Goal: Task Accomplishment & Management: Manage account settings

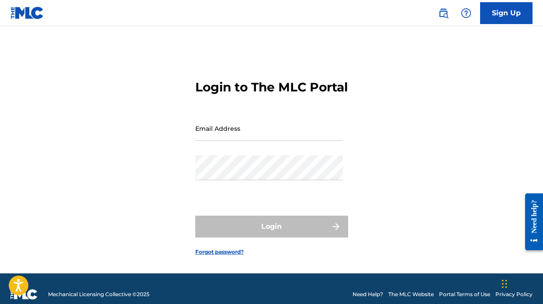
click at [264, 139] on input "Email Address" at bounding box center [269, 128] width 148 height 25
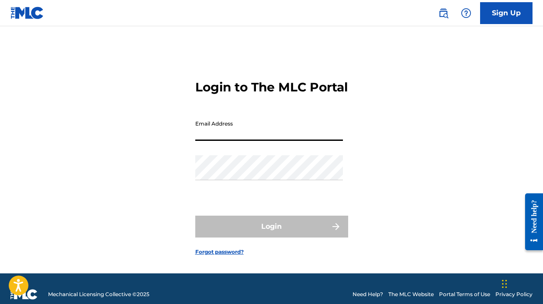
type input "[EMAIL_ADDRESS][DOMAIN_NAME]"
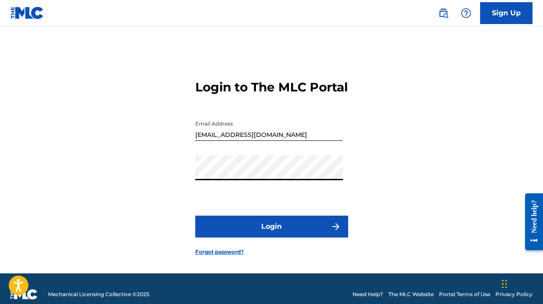
click at [233, 237] on button "Login" at bounding box center [271, 226] width 153 height 22
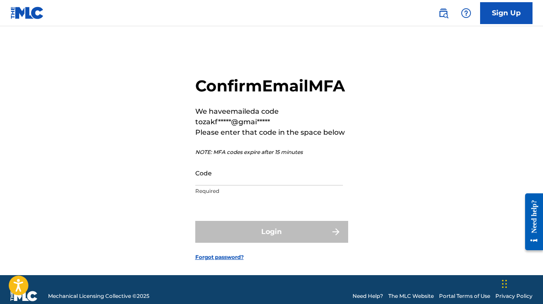
click at [206, 185] on input "Code" at bounding box center [269, 172] width 148 height 25
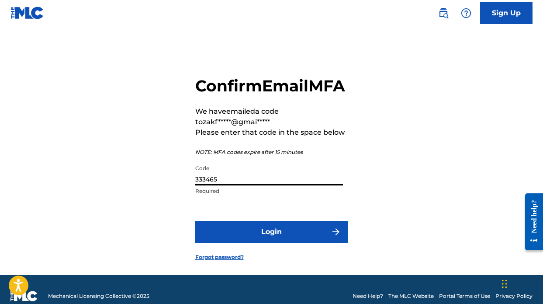
type input "333465"
click at [217, 243] on button "Login" at bounding box center [271, 232] width 153 height 22
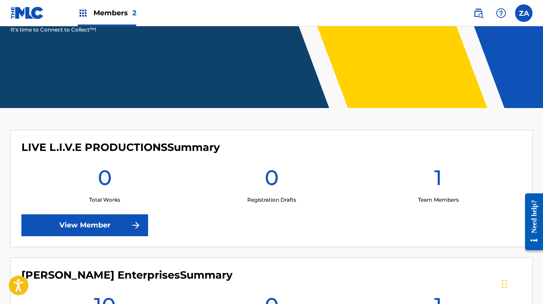
scroll to position [229, 0]
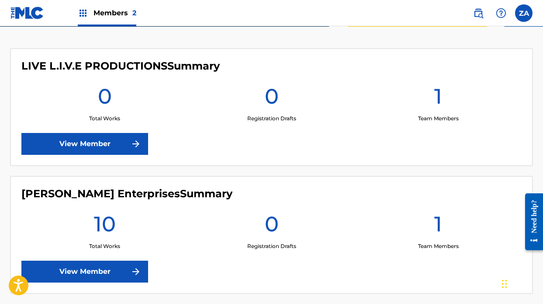
click at [86, 261] on link "View Member" at bounding box center [84, 272] width 127 height 22
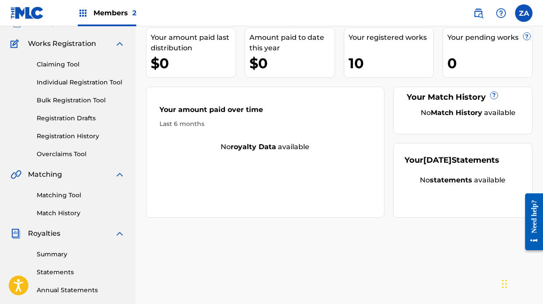
scroll to position [61, 0]
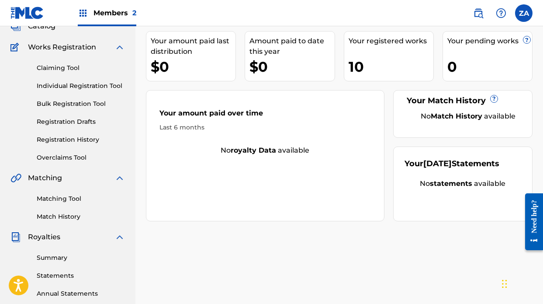
click at [49, 255] on link "Summary" at bounding box center [81, 257] width 88 height 9
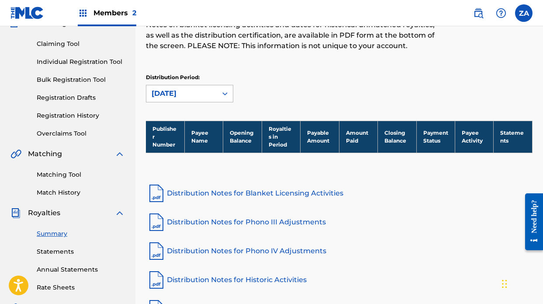
scroll to position [101, 0]
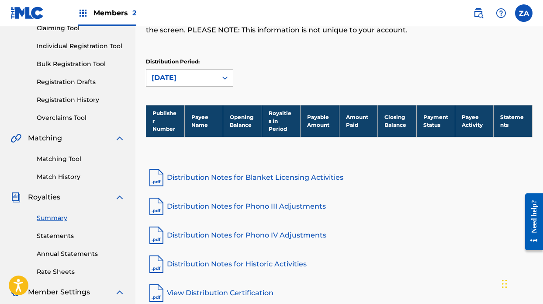
click at [165, 77] on div "[DATE]" at bounding box center [182, 78] width 60 height 10
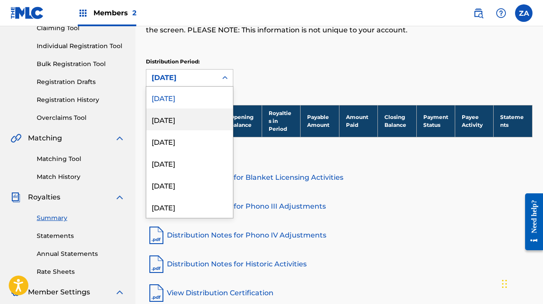
click at [163, 122] on div "[DATE]" at bounding box center [189, 119] width 87 height 22
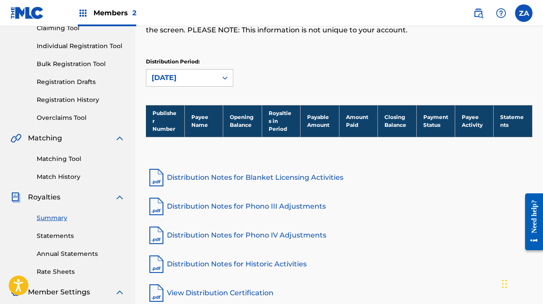
click at [168, 80] on div "[DATE]" at bounding box center [182, 78] width 60 height 10
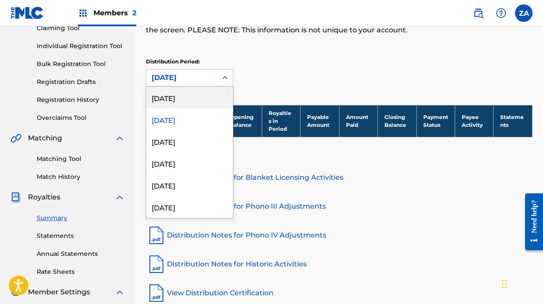
click at [168, 94] on div "[DATE]" at bounding box center [189, 98] width 87 height 22
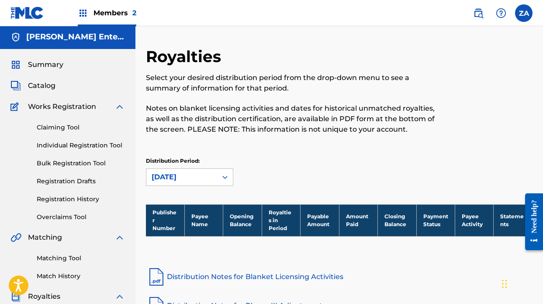
scroll to position [2, 0]
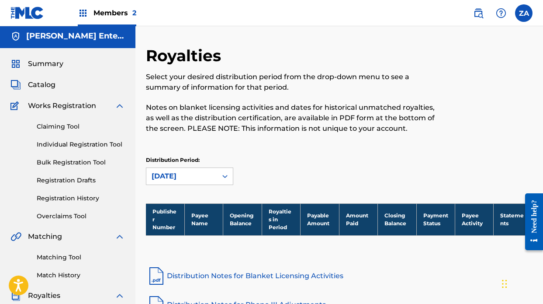
click at [48, 86] on span "Catalog" at bounding box center [42, 85] width 28 height 10
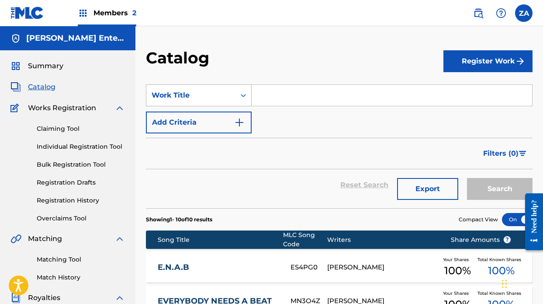
click at [240, 92] on icon "Search Form" at bounding box center [243, 95] width 9 height 9
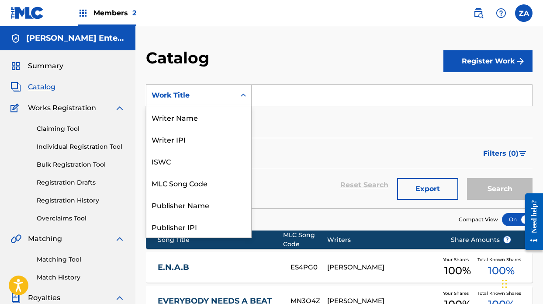
scroll to position [131, 0]
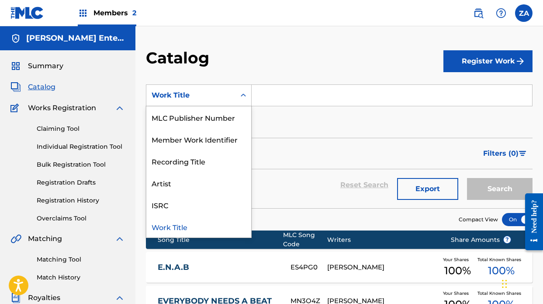
click at [240, 92] on icon "Search Form" at bounding box center [243, 95] width 9 height 9
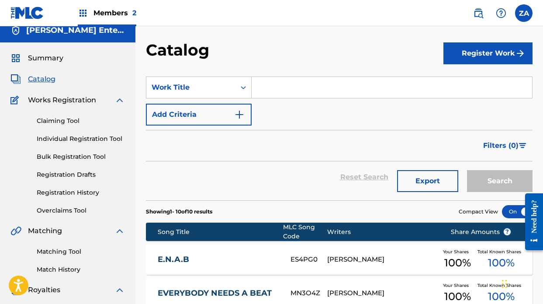
scroll to position [7, 0]
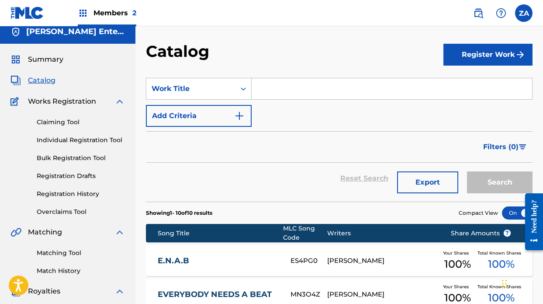
click at [242, 87] on icon "Search Form" at bounding box center [243, 88] width 9 height 9
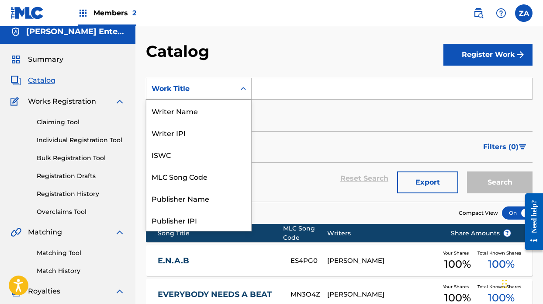
scroll to position [131, 0]
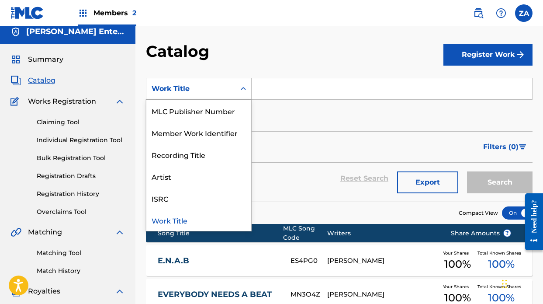
click at [242, 87] on icon "Search Form" at bounding box center [243, 88] width 9 height 9
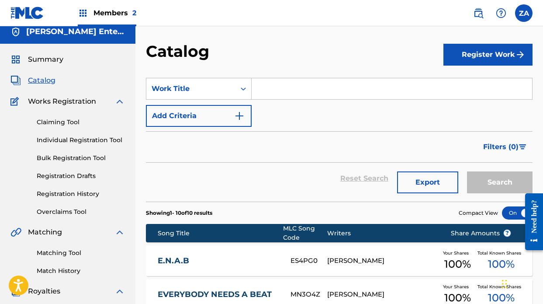
click at [285, 124] on div "SearchWithCriteria050b808d-5ec4-4f76-b515-87450e880fc3 Work Title Add Criteria" at bounding box center [339, 102] width 387 height 49
click at [245, 88] on icon "Search Form" at bounding box center [243, 88] width 9 height 9
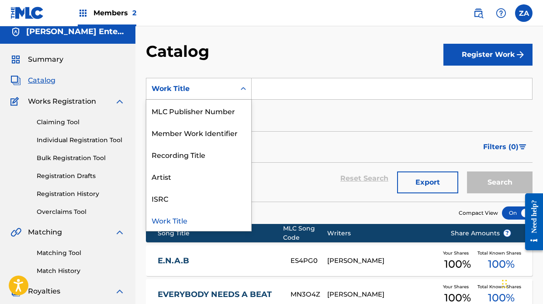
click at [245, 88] on icon "Search Form" at bounding box center [243, 88] width 9 height 9
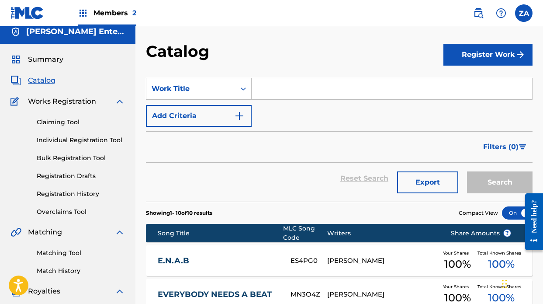
click at [267, 122] on div "SearchWithCriteria050b808d-5ec4-4f76-b515-87450e880fc3 Work Title Add Criteria" at bounding box center [339, 102] width 387 height 49
click at [247, 94] on div "Search Form" at bounding box center [244, 89] width 16 height 16
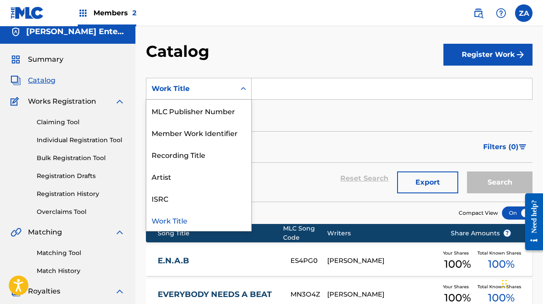
click at [247, 94] on div "Search Form" at bounding box center [244, 89] width 16 height 16
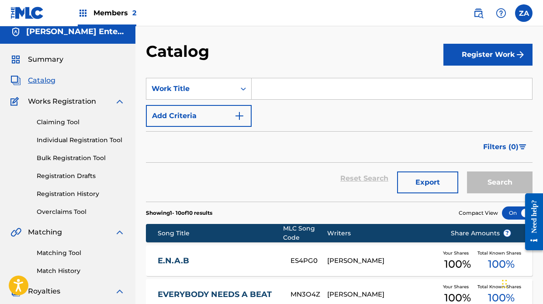
click at [239, 87] on icon "Search Form" at bounding box center [243, 88] width 9 height 9
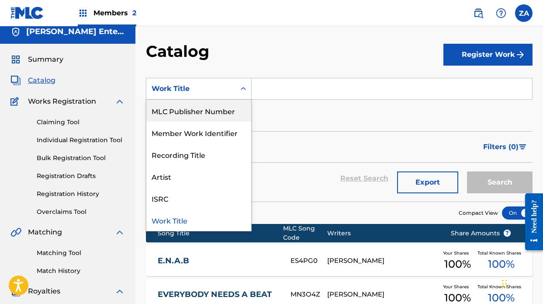
click at [246, 90] on icon "Search Form" at bounding box center [243, 88] width 9 height 9
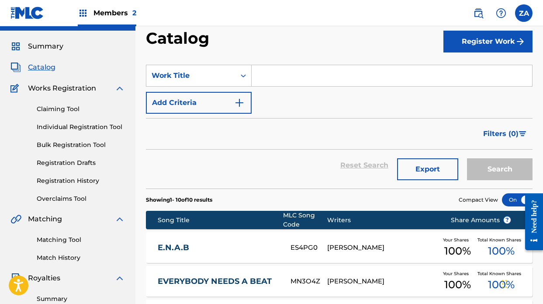
scroll to position [0, 0]
